Goal: Task Accomplishment & Management: Use online tool/utility

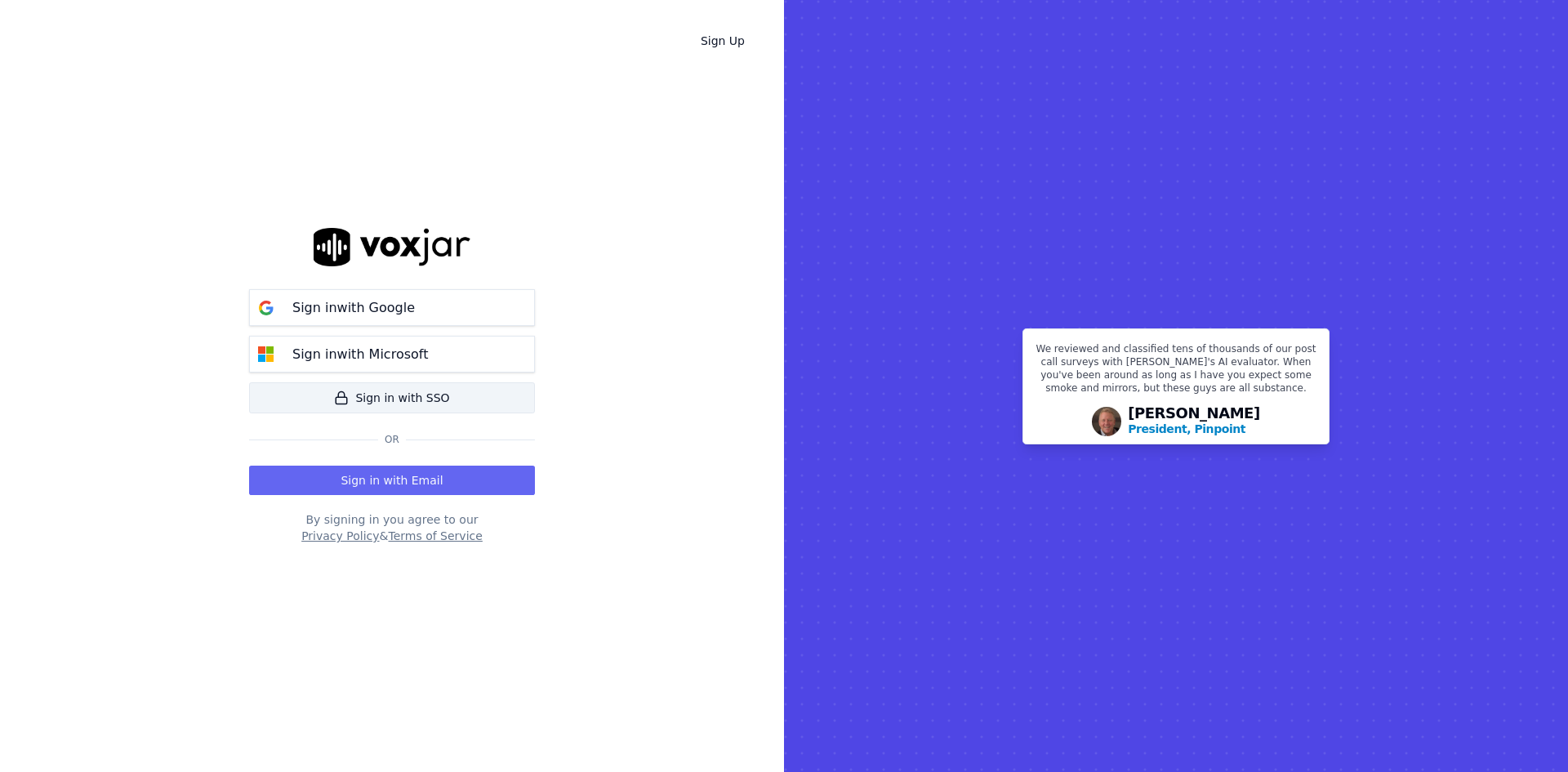
click at [334, 403] on link "Sign in with SSO" at bounding box center [392, 398] width 286 height 31
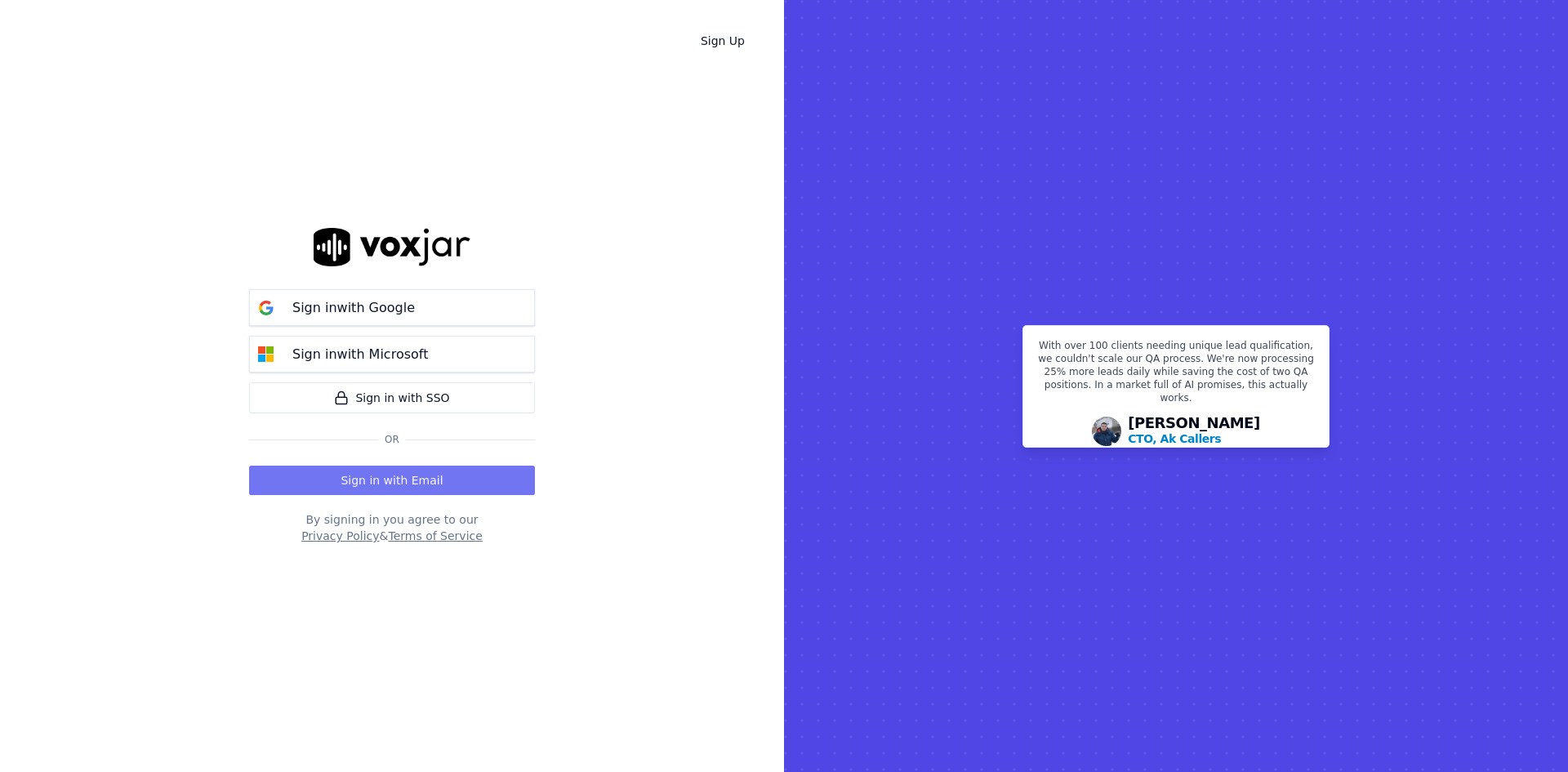
click at [377, 476] on button "Sign in with Email" at bounding box center [392, 480] width 286 height 29
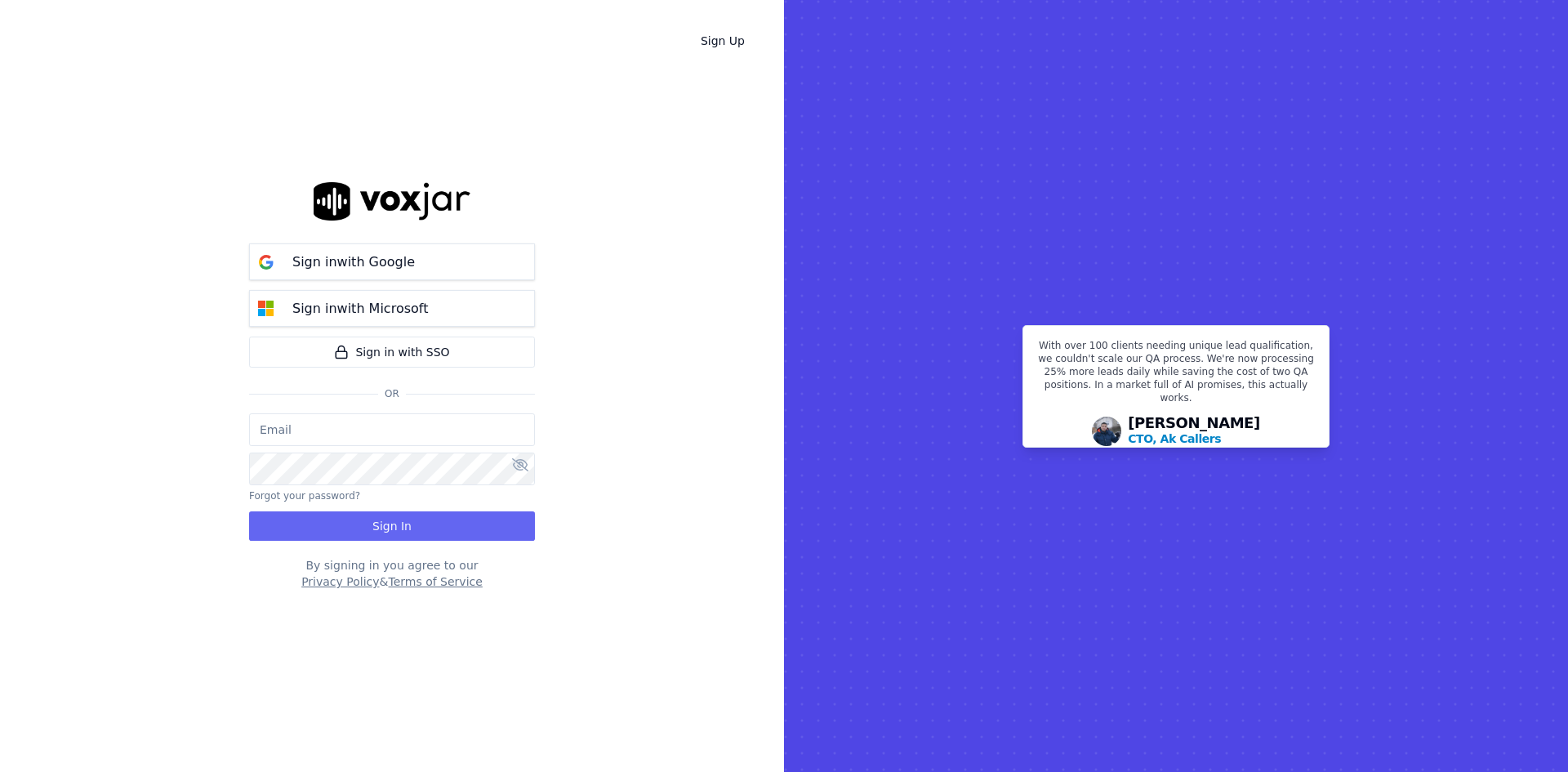
type input "aclemison@asilpc.com"
click at [342, 528] on button "Sign In" at bounding box center [392, 526] width 286 height 29
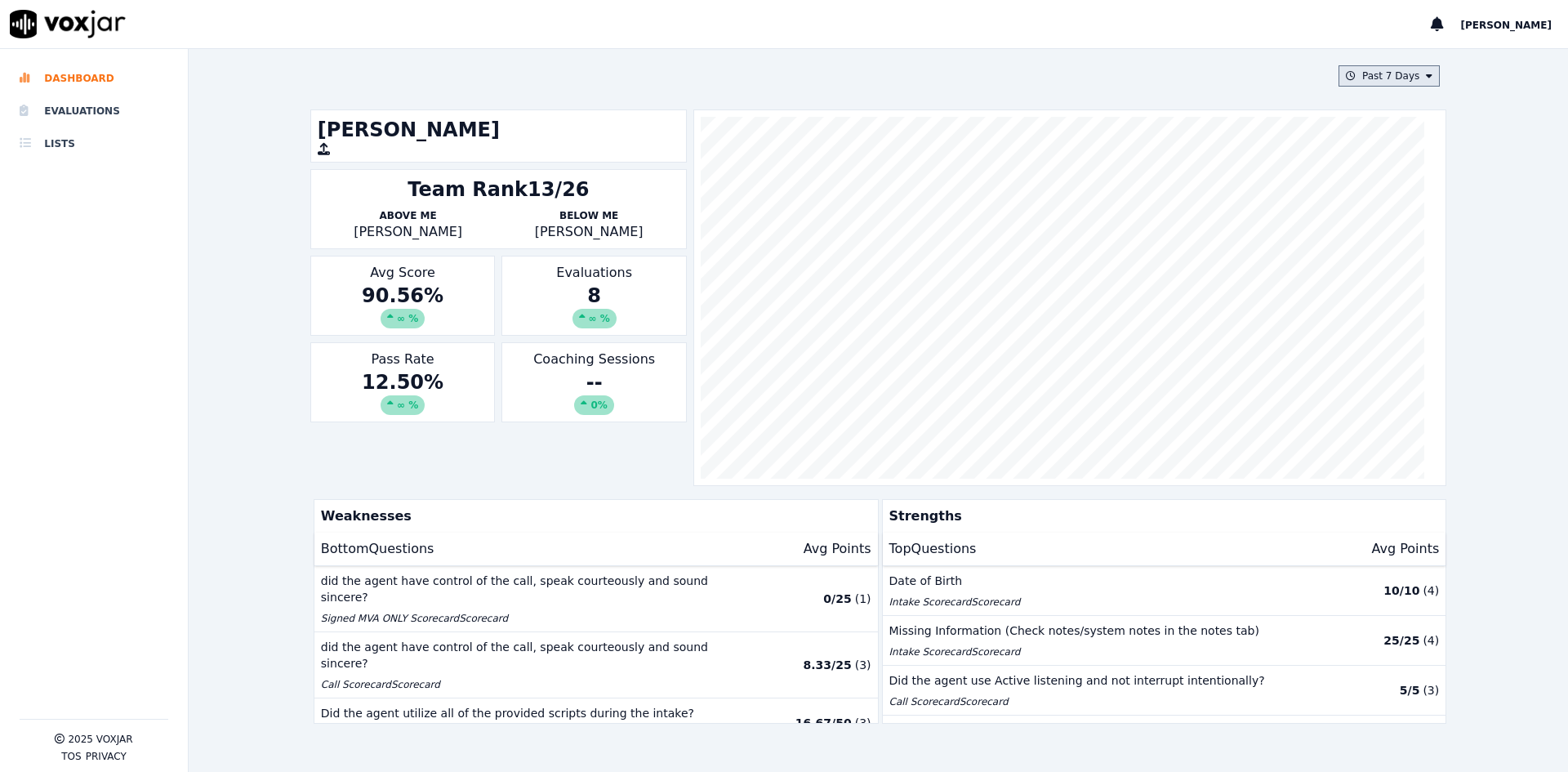
click at [1370, 79] on button "Past 7 Days" at bounding box center [1389, 76] width 101 height 21
click at [1356, 193] on label "Past 30 Days" at bounding box center [1385, 184] width 87 height 19
click at [1399, 273] on button "Add" at bounding box center [1415, 264] width 32 height 26
click at [83, 112] on li "Evaluations" at bounding box center [93, 112] width 148 height 33
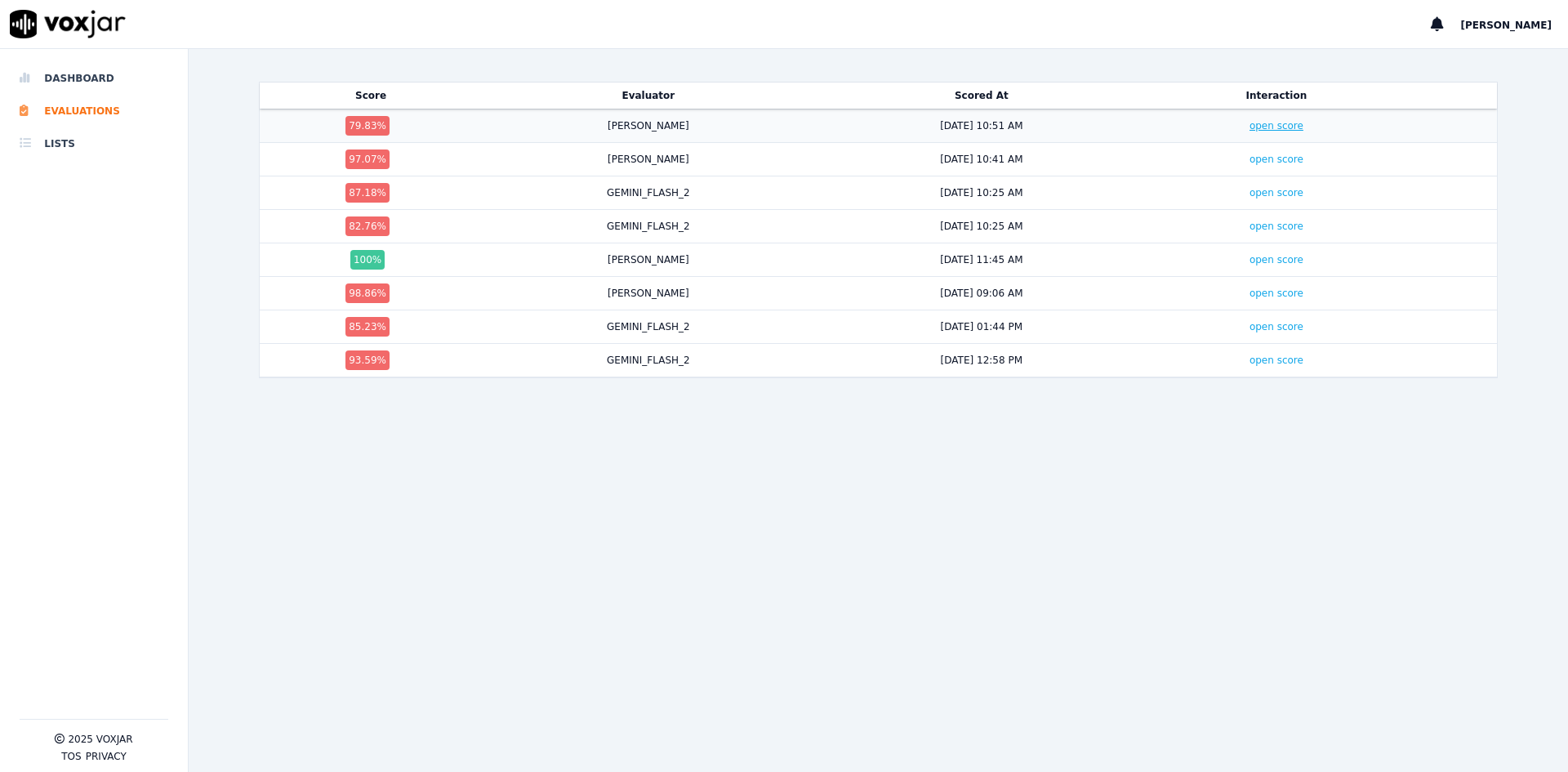
click at [1261, 126] on link "open score" at bounding box center [1276, 126] width 54 height 12
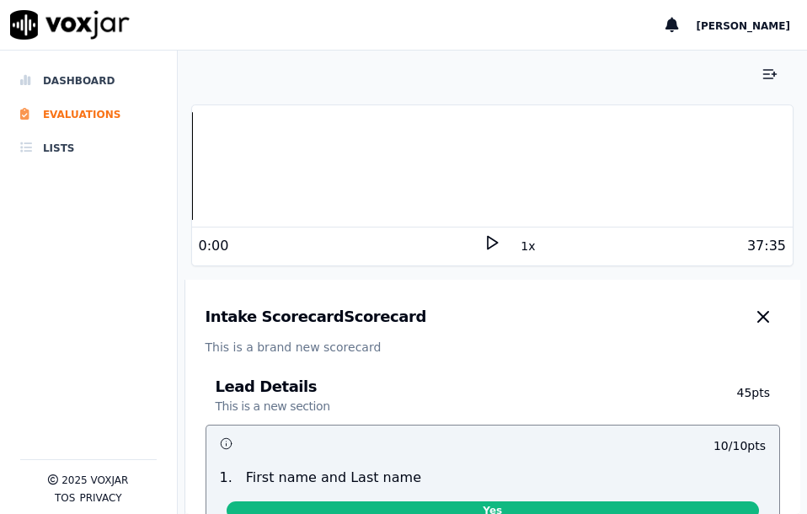
drag, startPoint x: 626, startPoint y: 436, endPoint x: 681, endPoint y: 261, distance: 183.8
click at [746, 306] on button "button" at bounding box center [763, 317] width 34 height 34
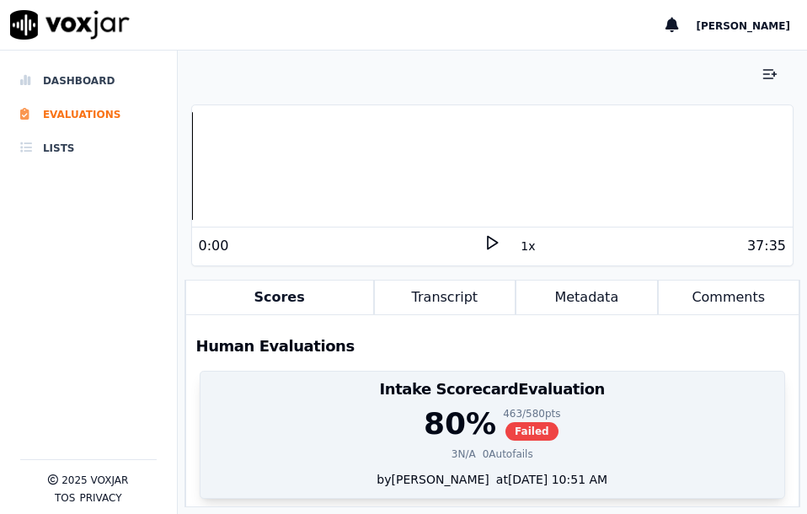
scroll to position [359, 0]
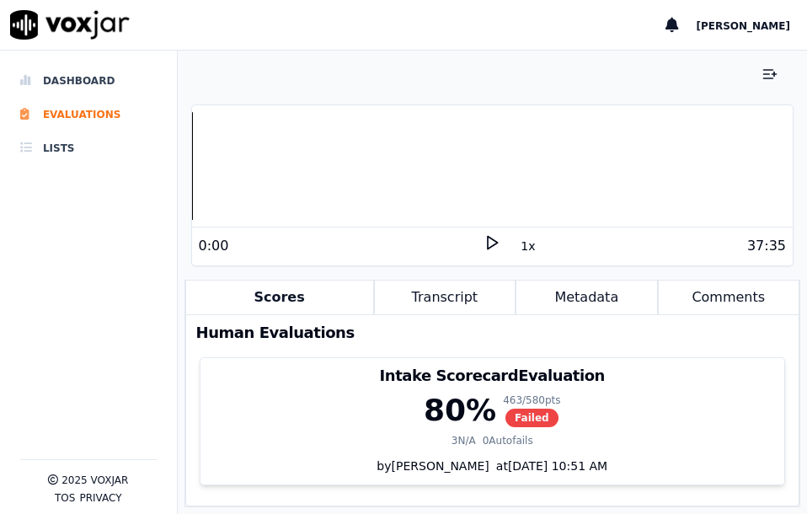
click at [449, 301] on button "Transcript" at bounding box center [444, 297] width 141 height 35
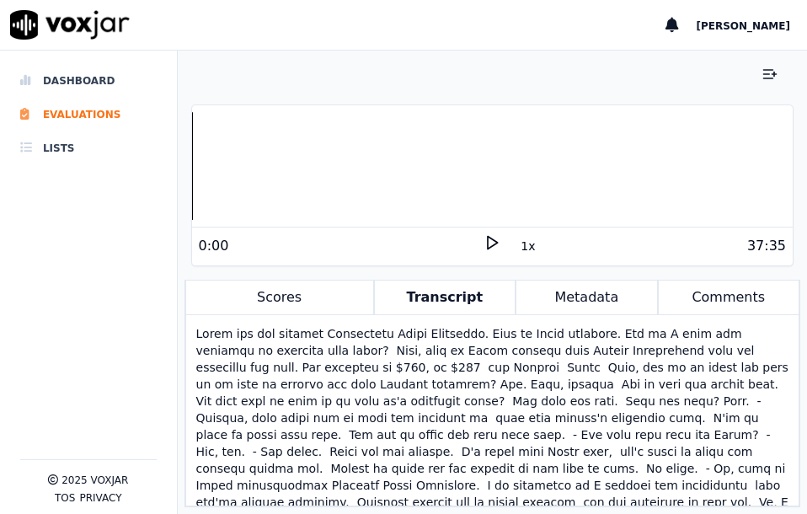
click at [567, 295] on button "Metadata" at bounding box center [585, 297] width 141 height 35
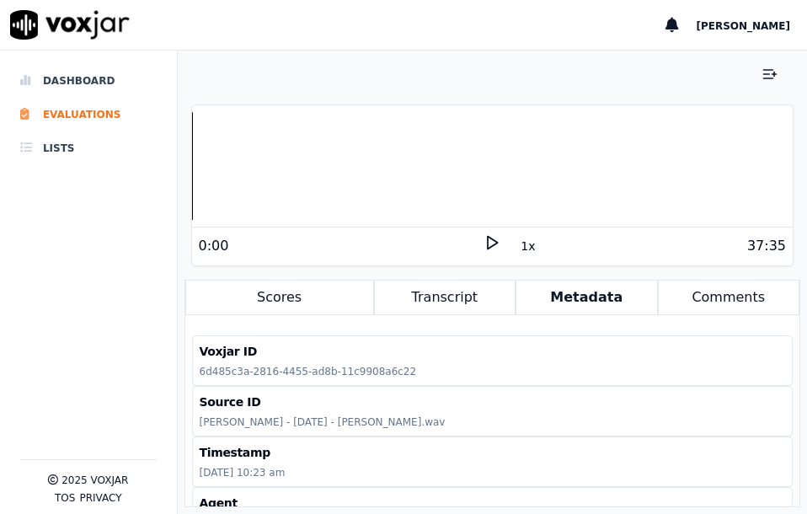
click at [493, 286] on button "Transcript" at bounding box center [444, 297] width 141 height 35
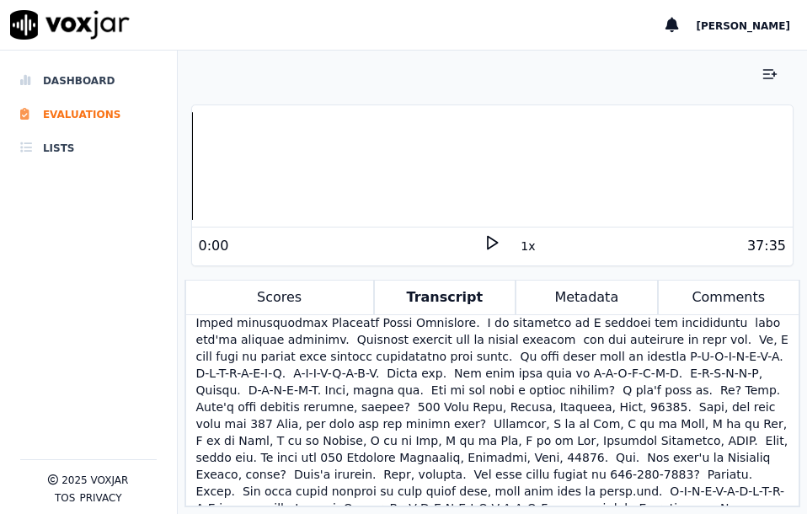
scroll to position [168, 0]
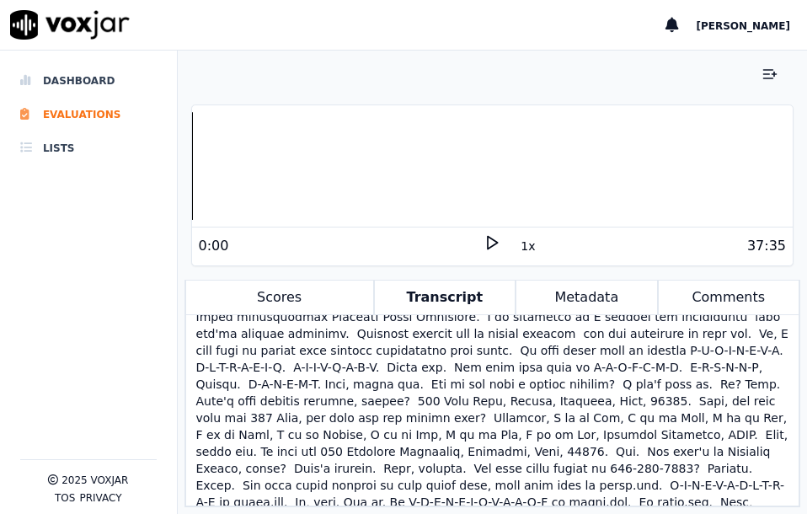
click at [676, 290] on button "Comments" at bounding box center [728, 297] width 141 height 35
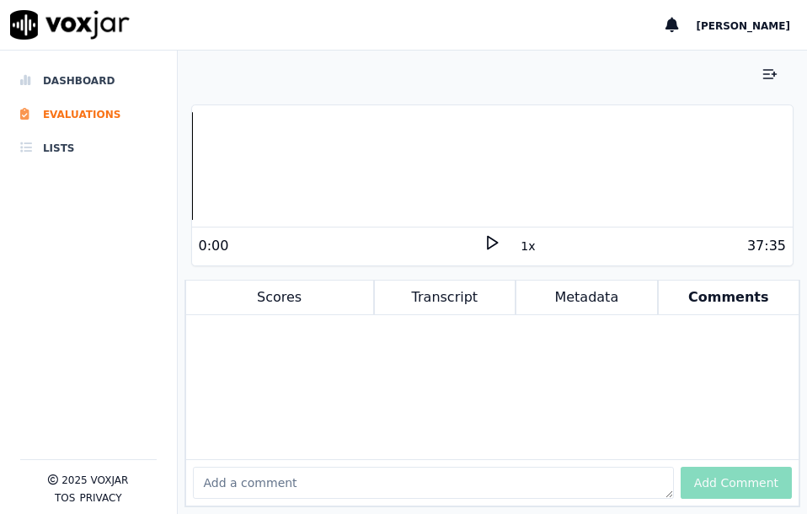
click at [600, 307] on button "Metadata" at bounding box center [585, 297] width 141 height 35
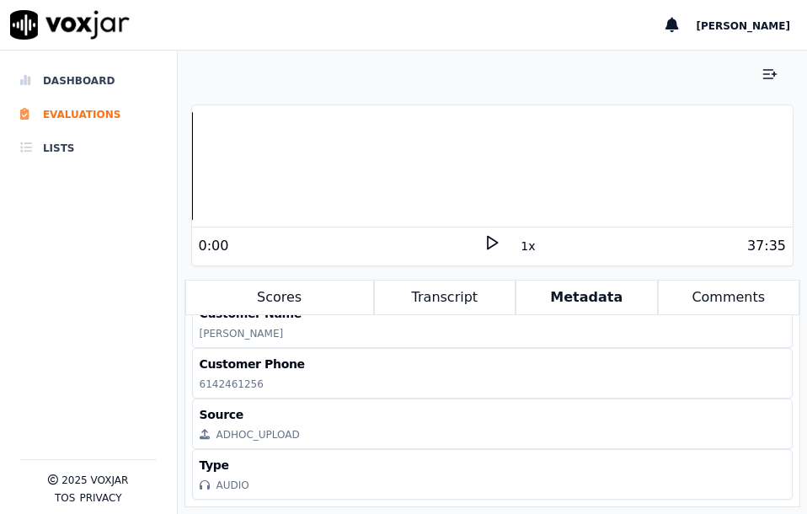
scroll to position [291, 0]
